Goal: Information Seeking & Learning: Learn about a topic

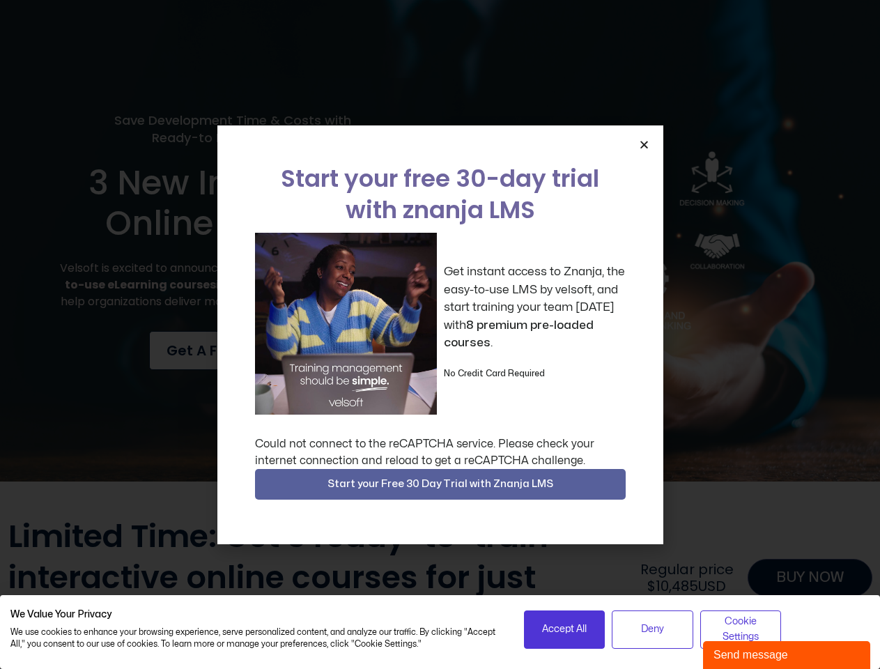
click at [440, 335] on div "Get instant access to Znanja, the easy-to-use LMS by velsoft, and start trainin…" at bounding box center [440, 324] width 371 height 182
click at [644, 144] on icon "Close" at bounding box center [644, 144] width 10 height 10
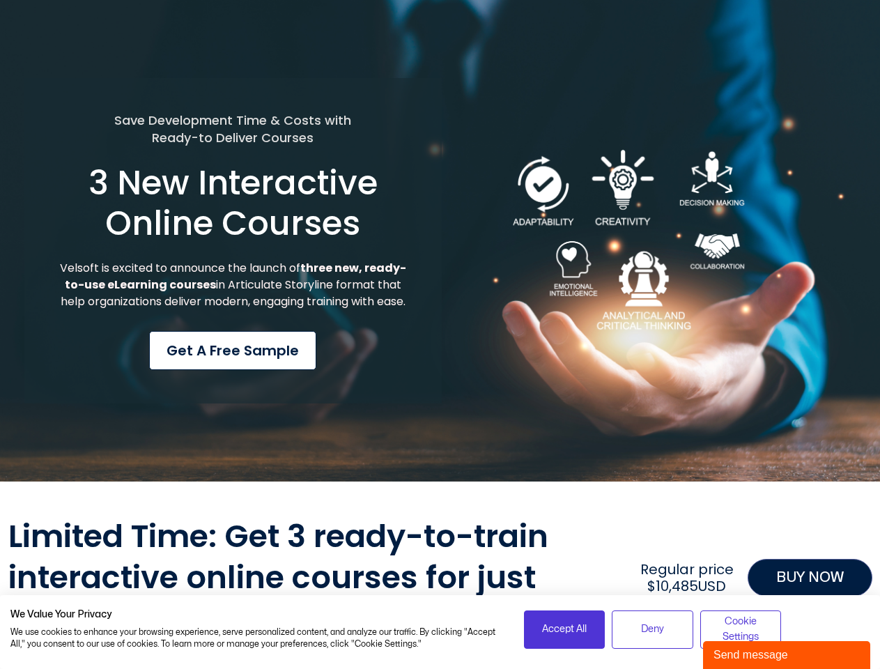
click at [440, 484] on div at bounding box center [440, 499] width 864 height 35
click at [564, 629] on span "Accept All" at bounding box center [564, 629] width 45 height 15
click at [652, 629] on div "Limited Time: Get 3 ready-to-train interactive online courses for just $3,300US…" at bounding box center [440, 577] width 864 height 123
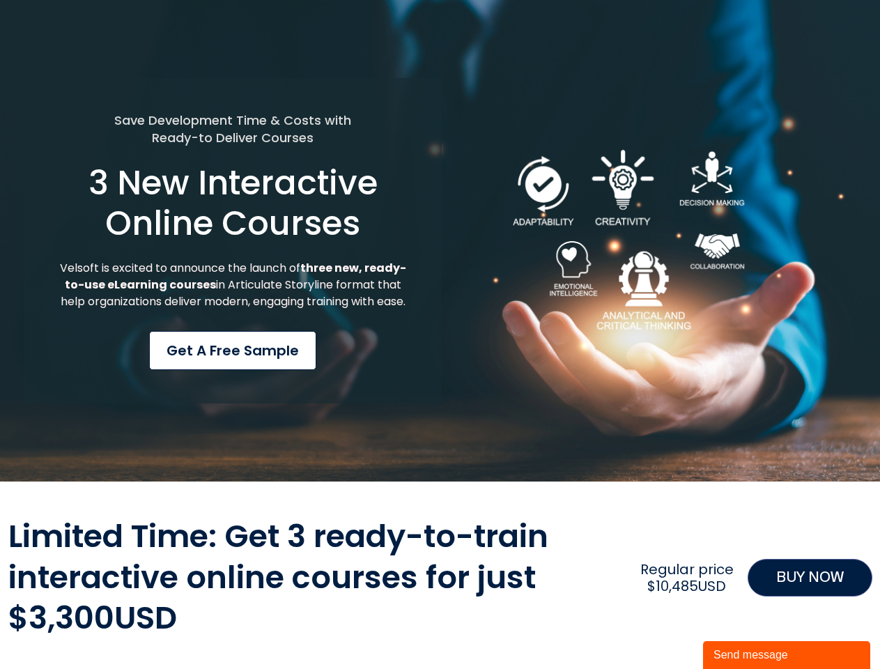
click at [741, 629] on div "Limited Time: Get 3 ready-to-train interactive online courses for just $3,300US…" at bounding box center [440, 577] width 864 height 123
click at [787, 655] on div "Send message" at bounding box center [787, 655] width 146 height 17
